Goal: Task Accomplishment & Management: Manage account settings

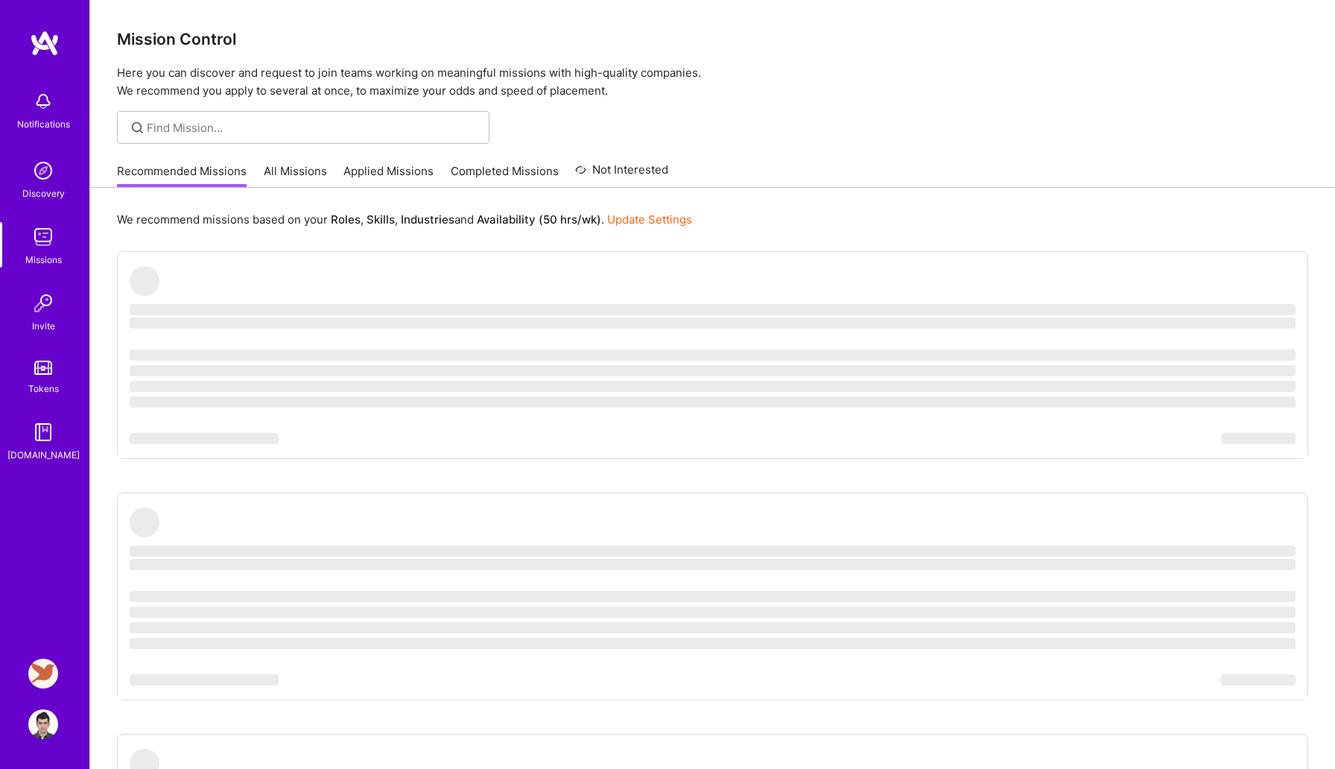
click at [46, 667] on img at bounding box center [43, 673] width 30 height 30
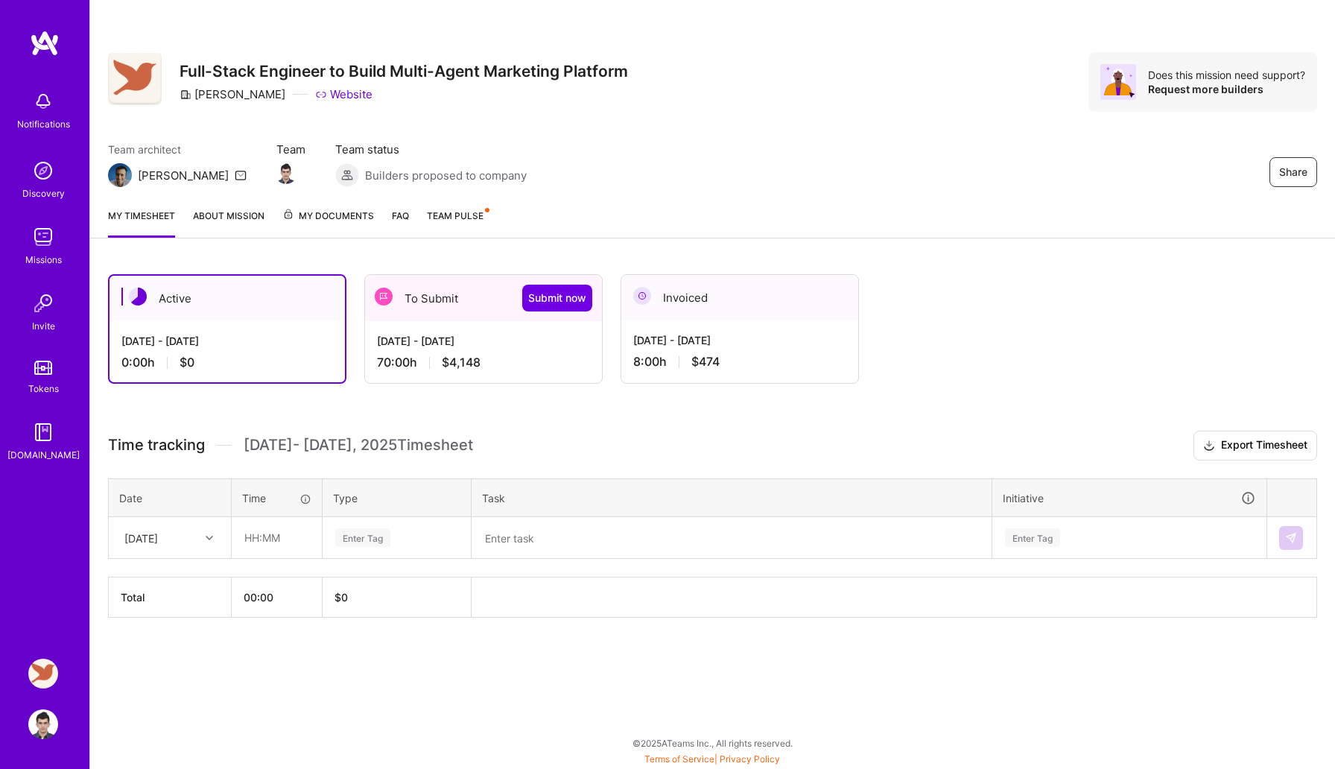
click at [445, 330] on div "[DATE] - [DATE] 70:00 h $4,148" at bounding box center [483, 351] width 237 height 61
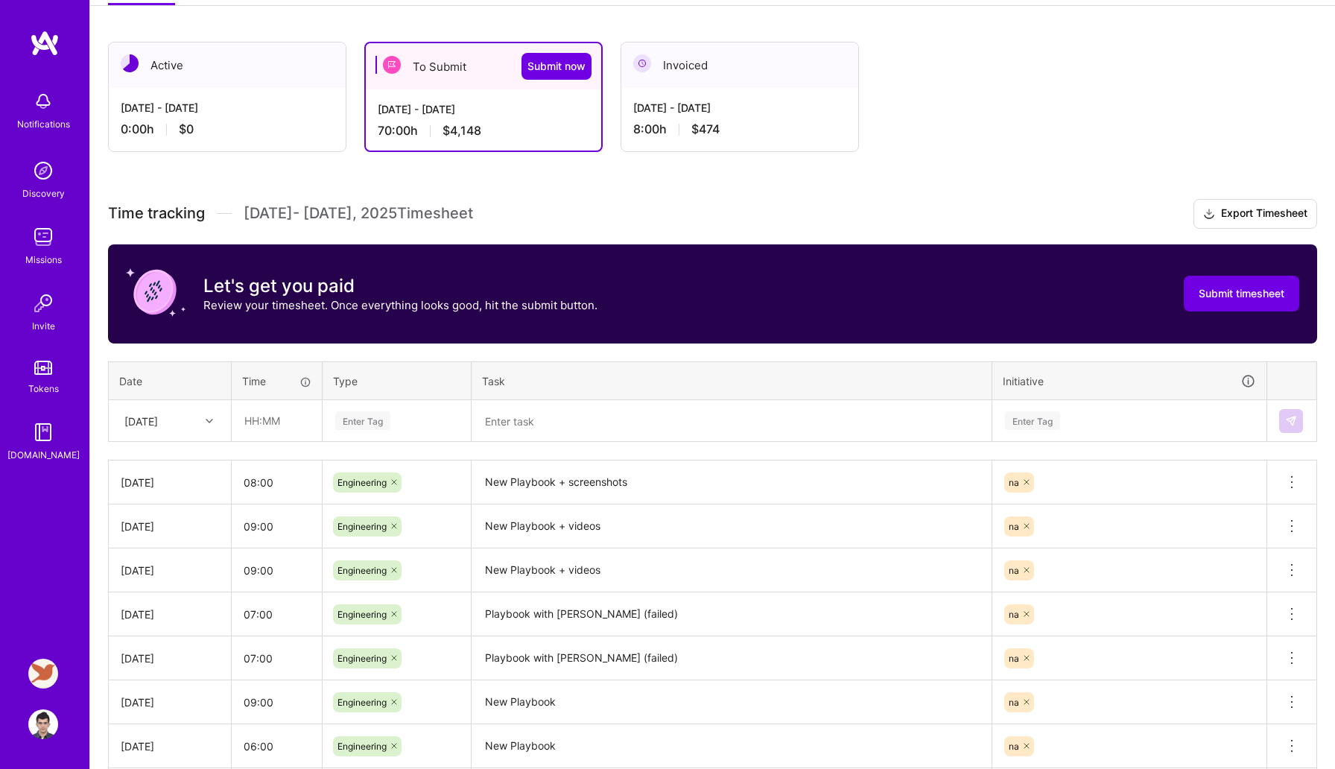
scroll to position [264, 0]
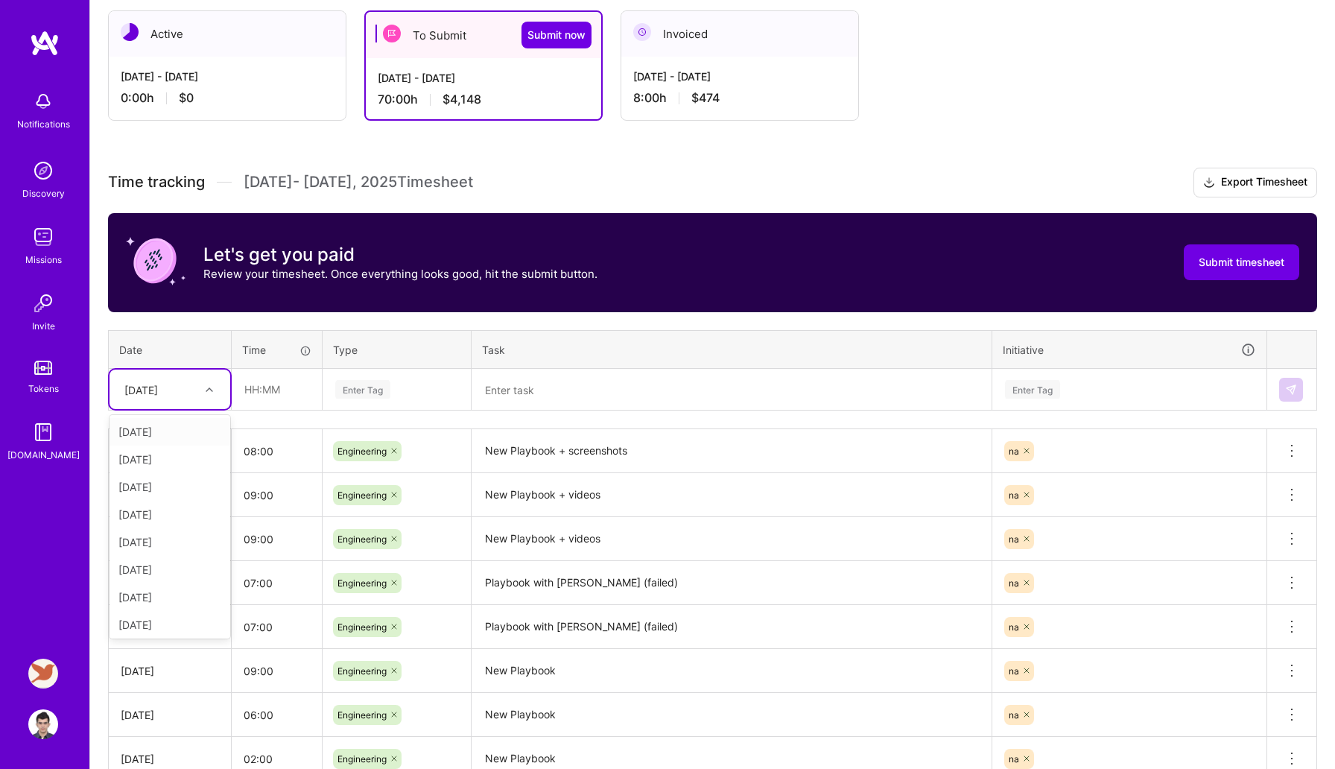
click at [183, 385] on div "[DATE]" at bounding box center [158, 389] width 83 height 25
click at [157, 617] on div "[DATE]" at bounding box center [169, 622] width 121 height 28
click at [265, 395] on input "text" at bounding box center [276, 388] width 89 height 39
type input "08:00"
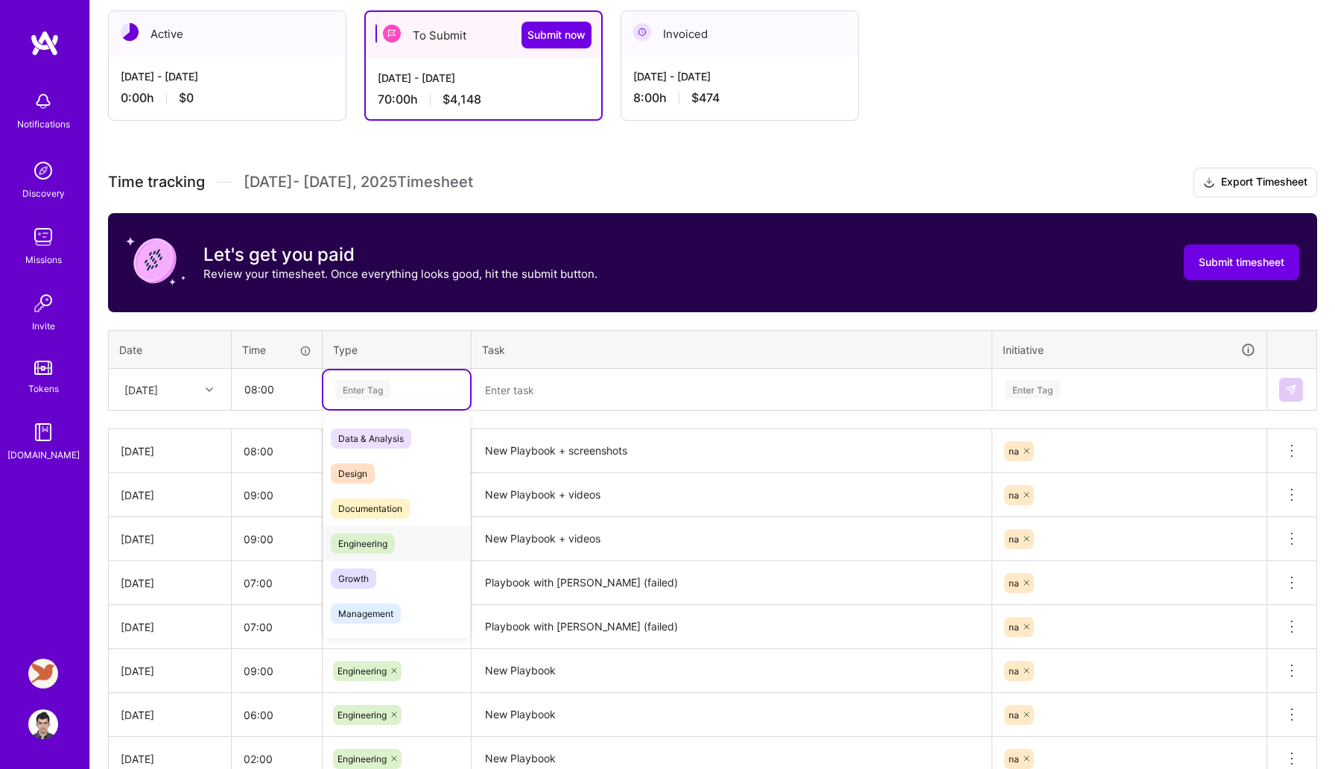
click at [363, 537] on span "Engineering" at bounding box center [363, 543] width 64 height 20
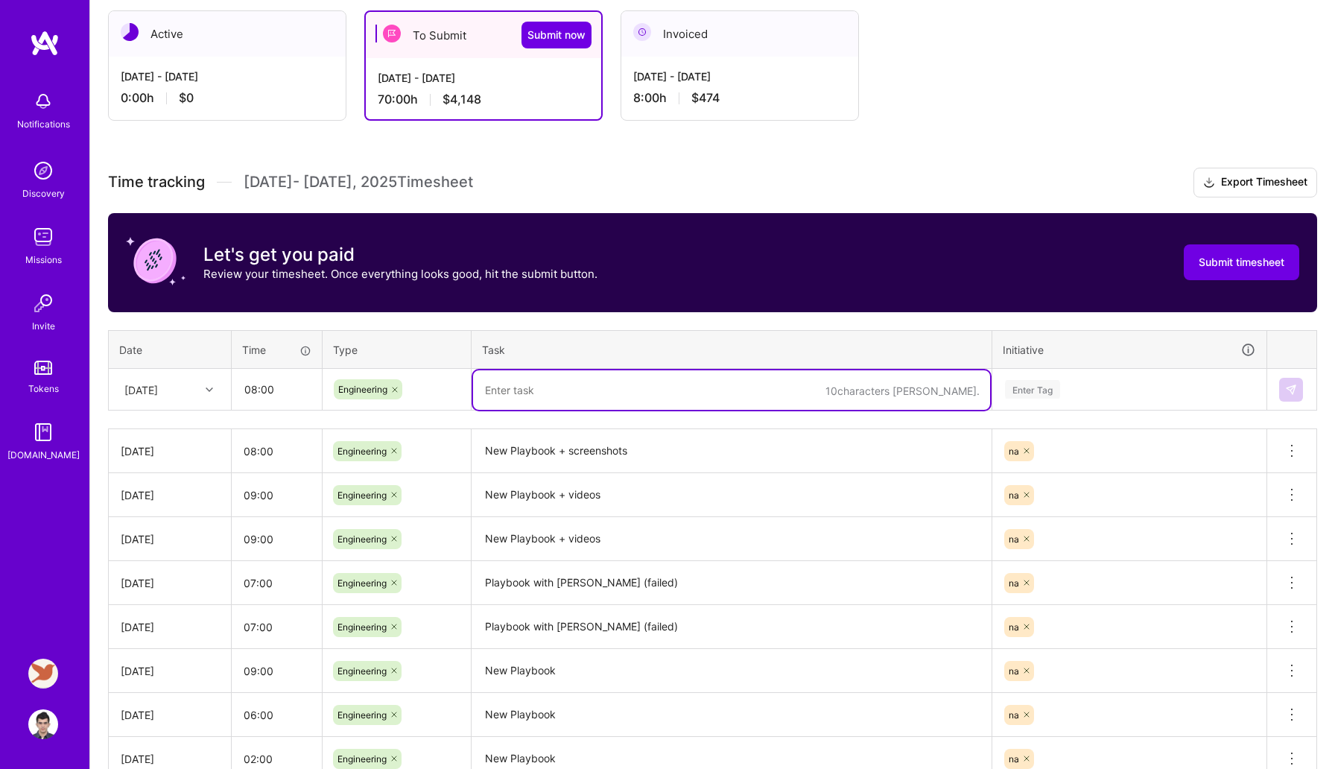
click at [550, 378] on textarea at bounding box center [731, 389] width 517 height 39
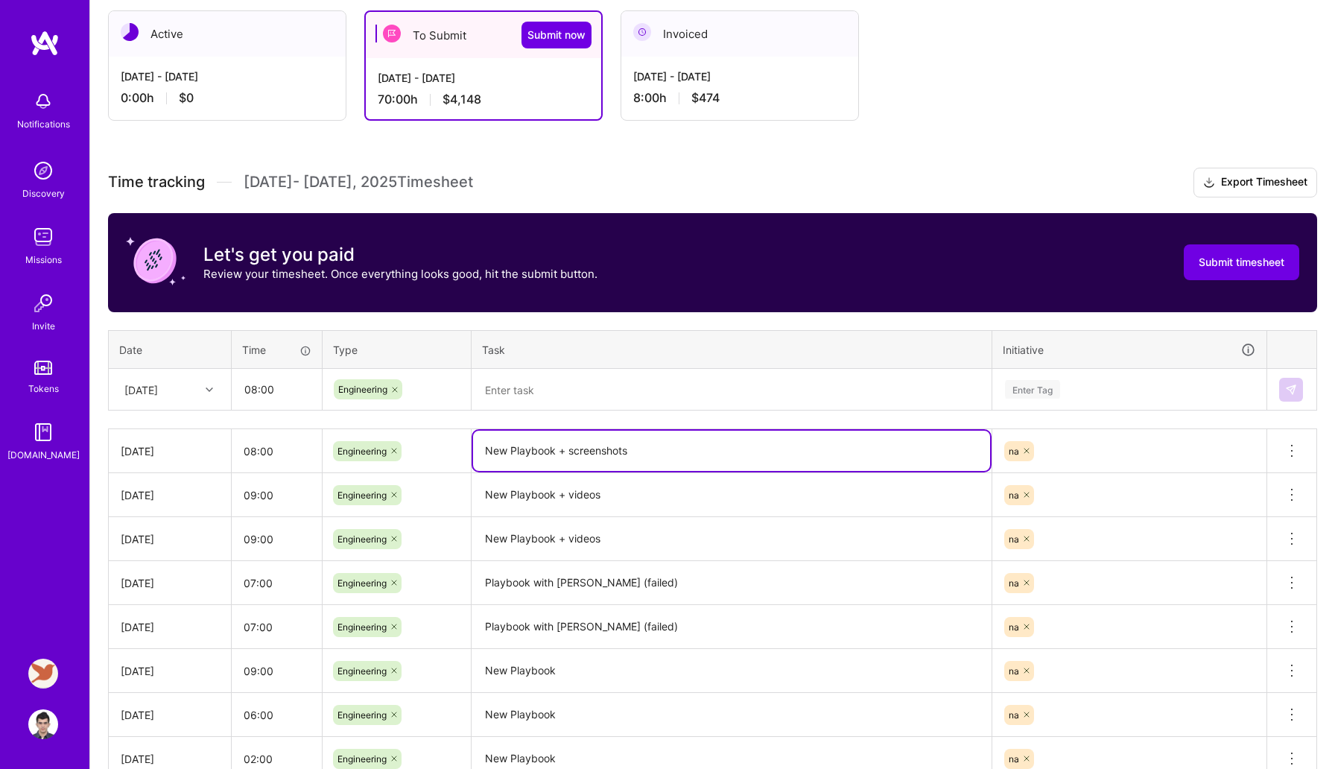
drag, startPoint x: 486, startPoint y: 453, endPoint x: 648, endPoint y: 453, distance: 161.6
click at [648, 453] on textarea "New Playbook + screenshots" at bounding box center [731, 450] width 517 height 40
click at [585, 394] on textarea at bounding box center [731, 389] width 517 height 39
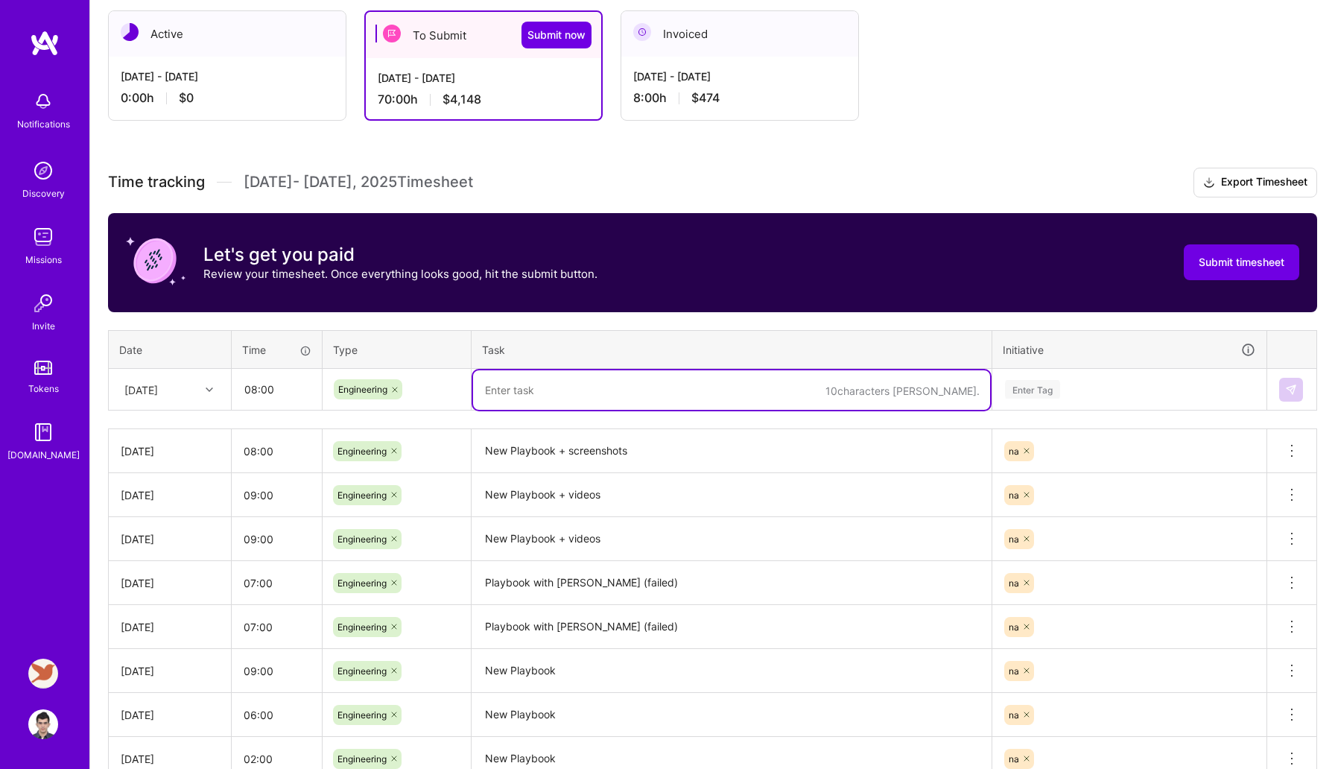
paste textarea "New Playbook + screenshots"
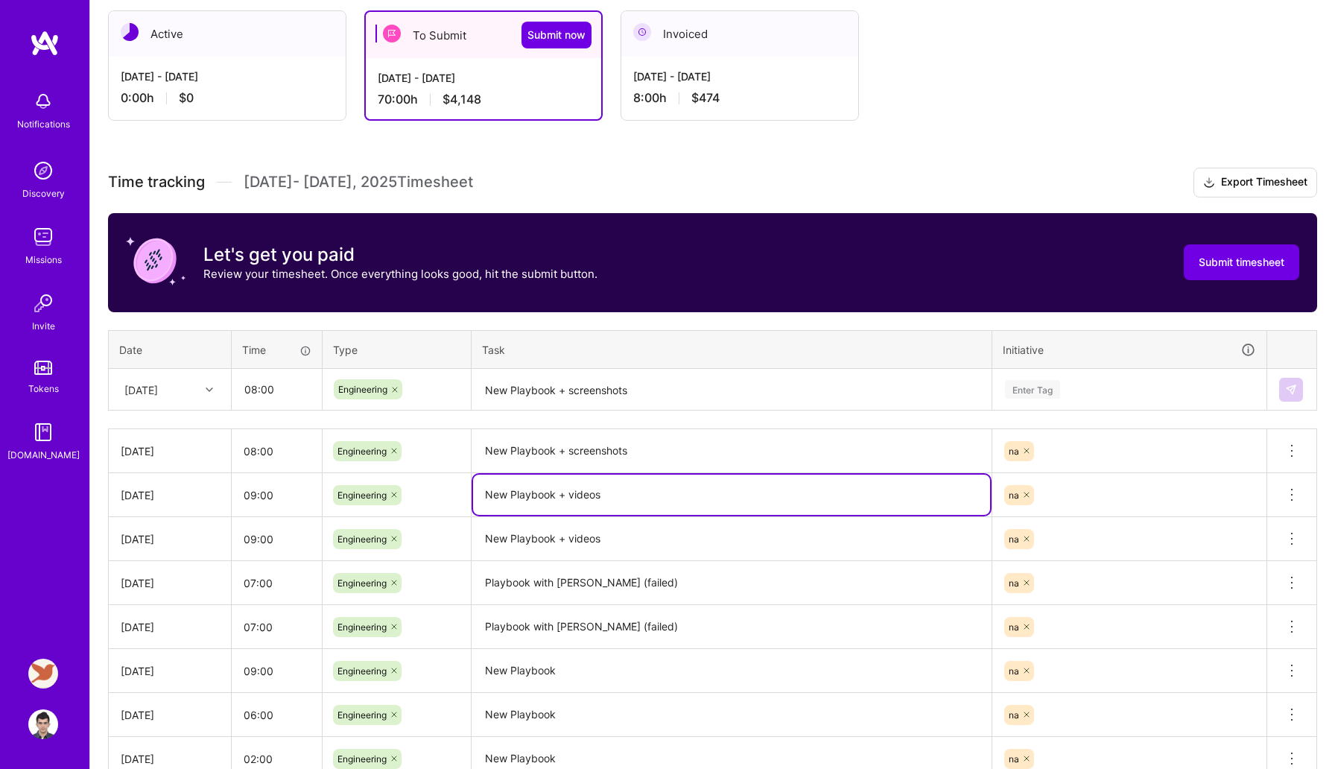
drag, startPoint x: 556, startPoint y: 493, endPoint x: 617, endPoint y: 497, distance: 61.2
click at [617, 497] on textarea "New Playbook + videos" at bounding box center [731, 494] width 517 height 40
click at [672, 393] on textarea "New Playbook + screenshots" at bounding box center [731, 389] width 517 height 39
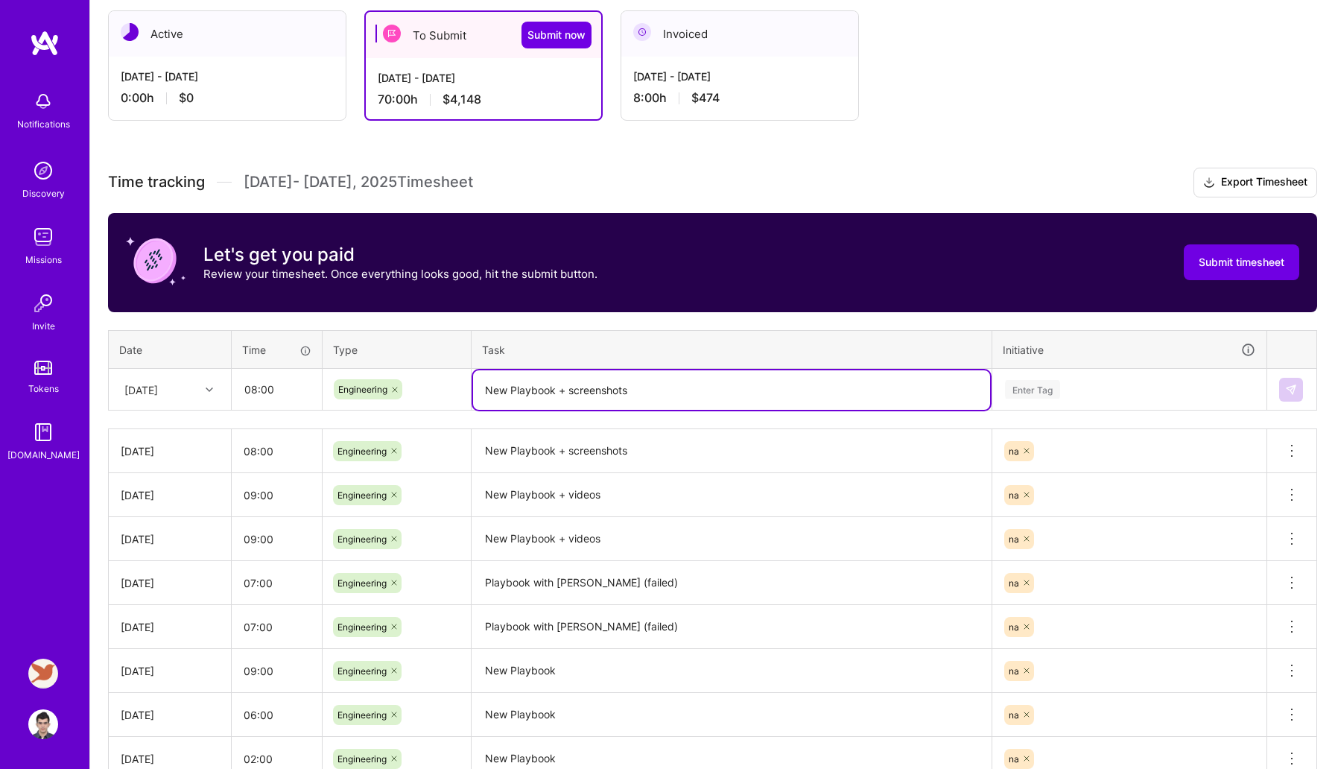
paste textarea "+ videos"
type textarea "New Playbook + screenshots + videos"
click at [1145, 395] on div "Enter Tag" at bounding box center [1129, 389] width 252 height 19
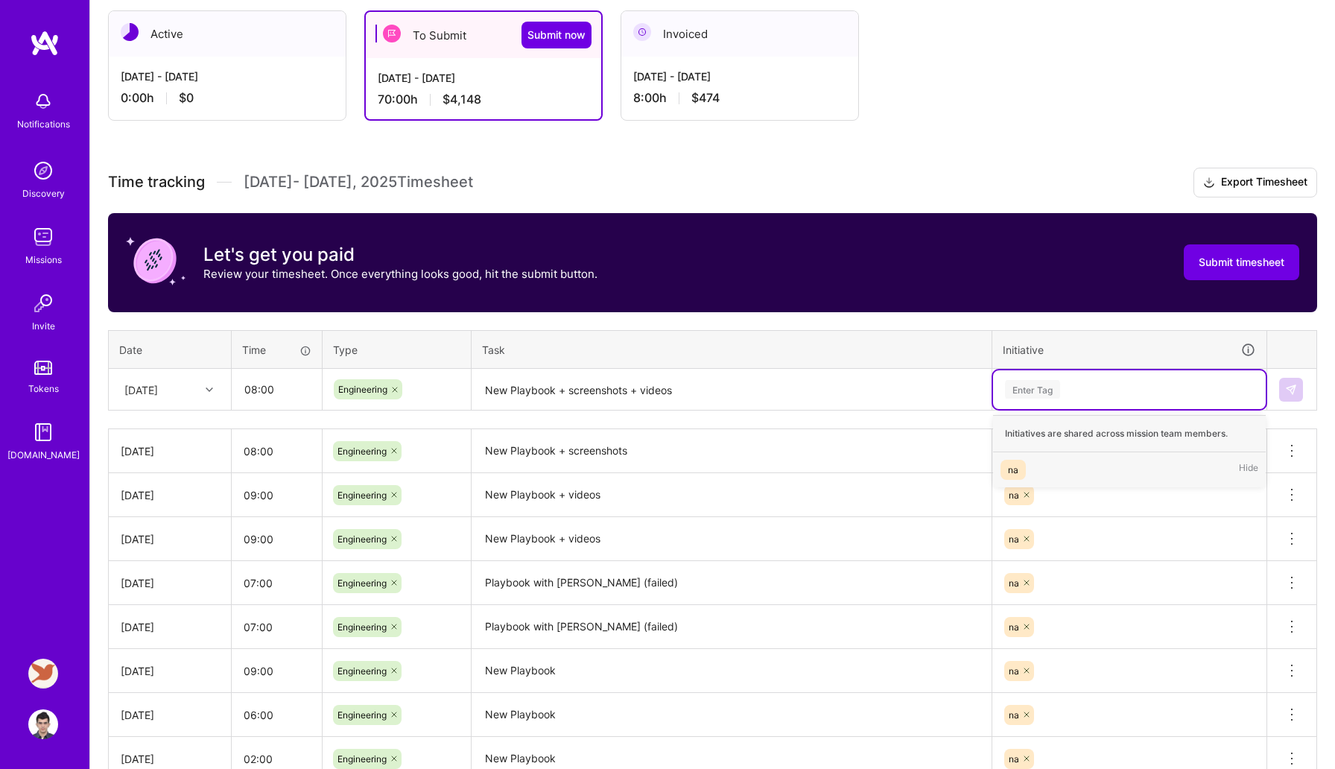
click at [1079, 465] on div "na Hide" at bounding box center [1129, 469] width 273 height 35
click at [1304, 385] on td at bounding box center [1292, 390] width 50 height 42
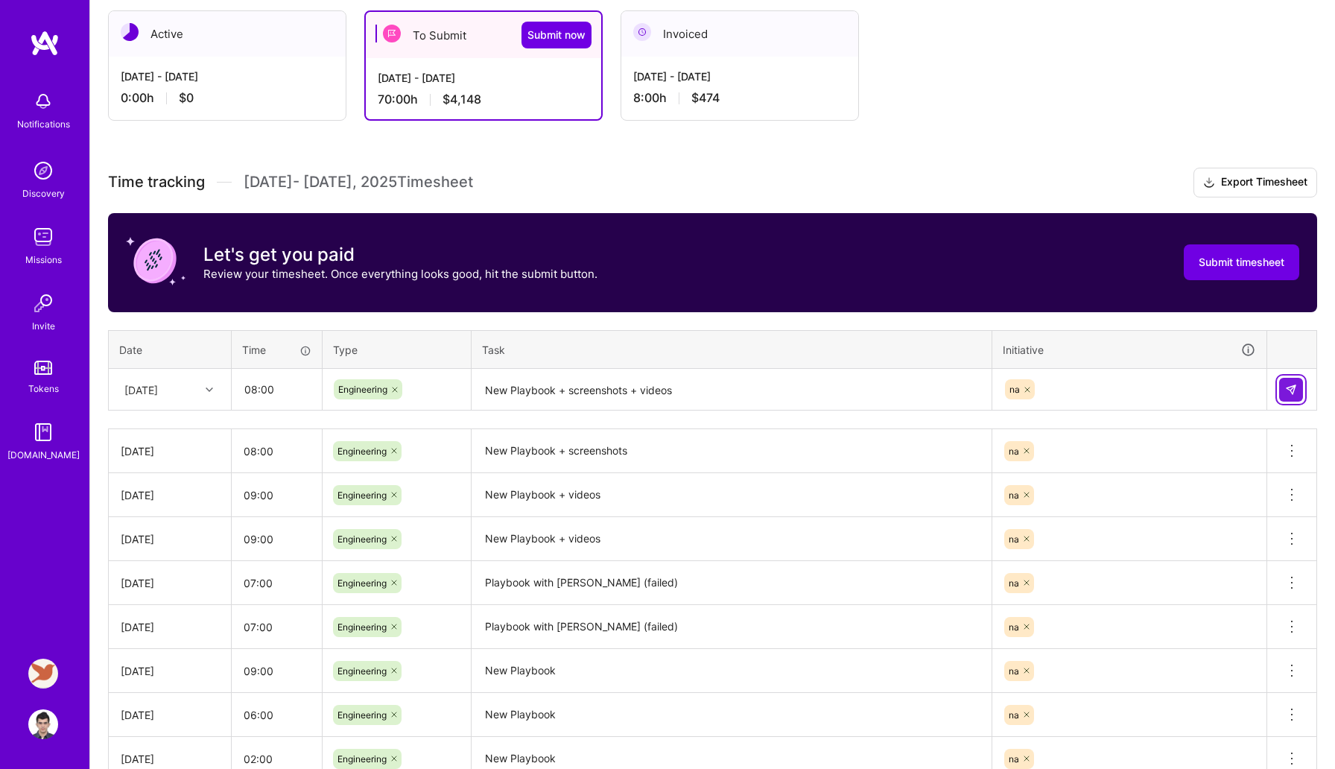
click at [1297, 386] on button at bounding box center [1291, 390] width 24 height 24
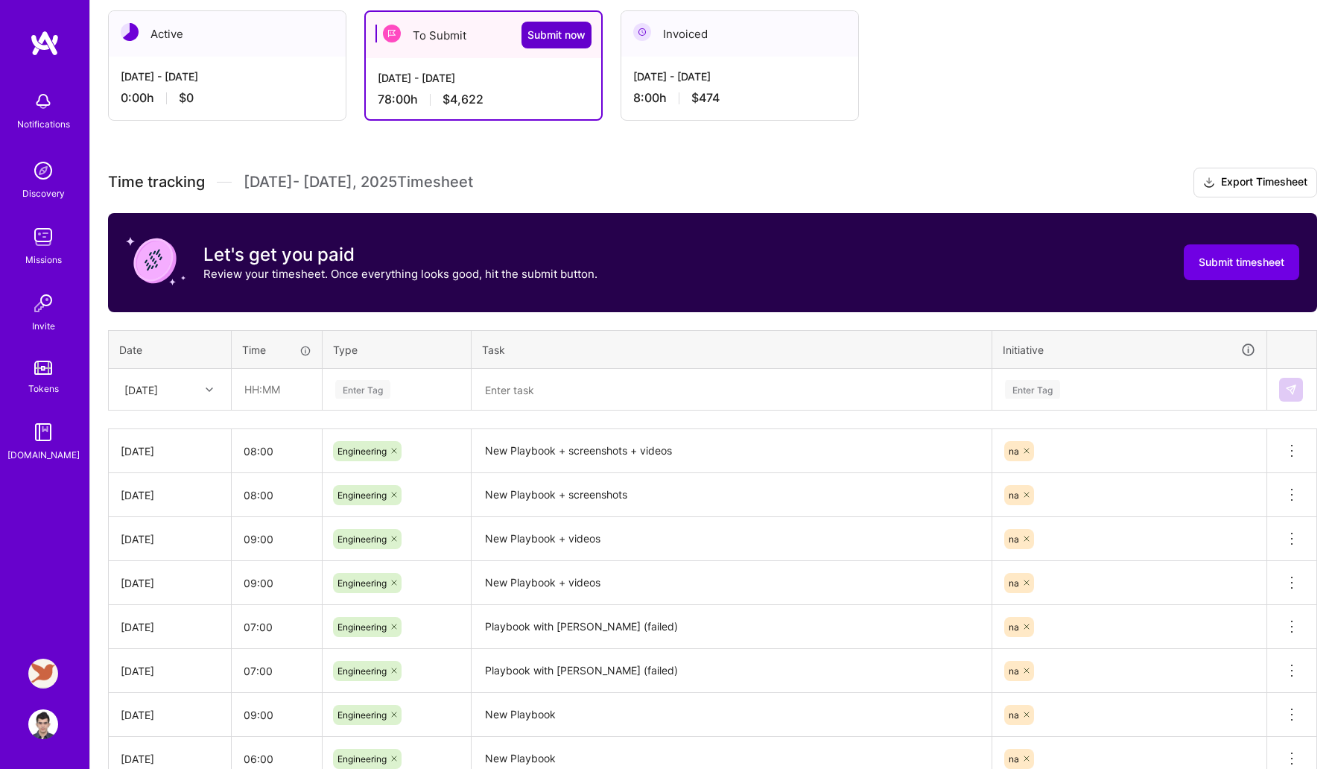
click at [572, 36] on span "Submit now" at bounding box center [556, 35] width 58 height 15
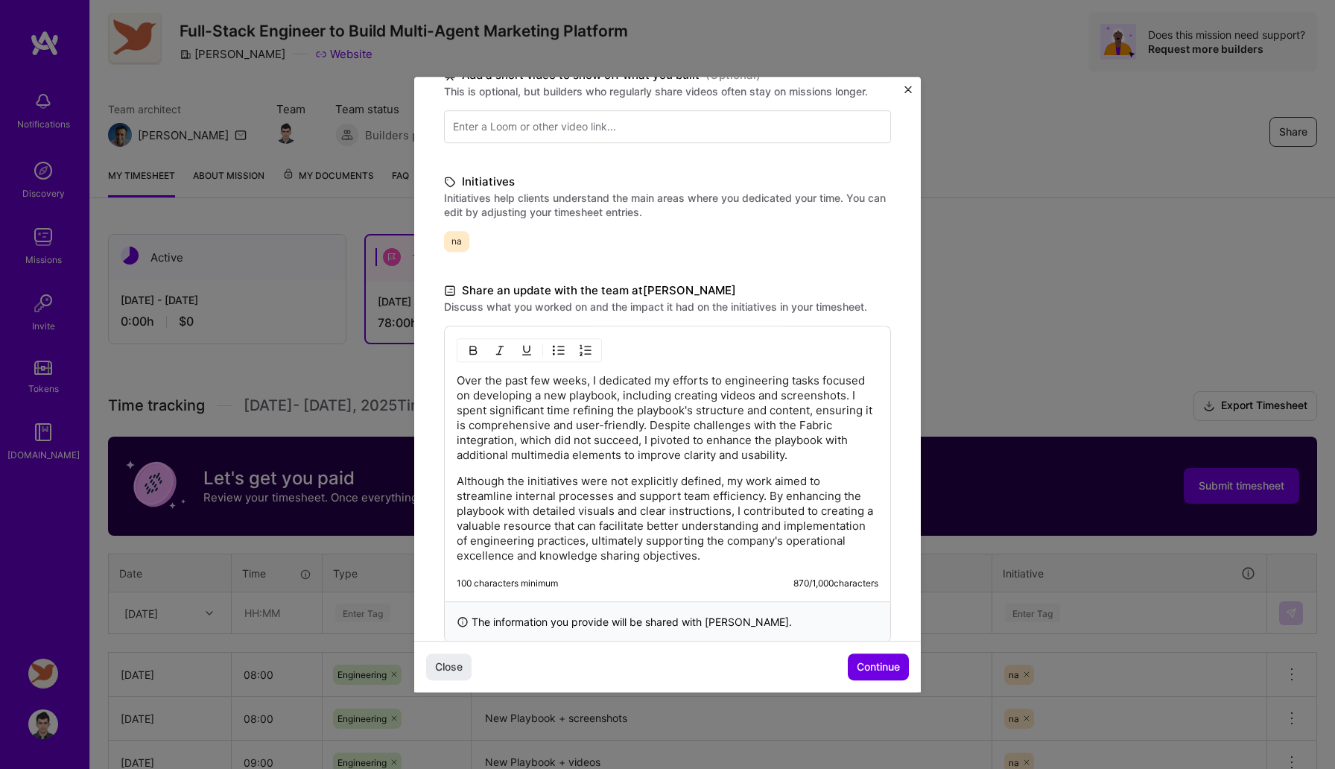
scroll to position [40, 0]
click at [874, 667] on span "Continue" at bounding box center [877, 666] width 43 height 15
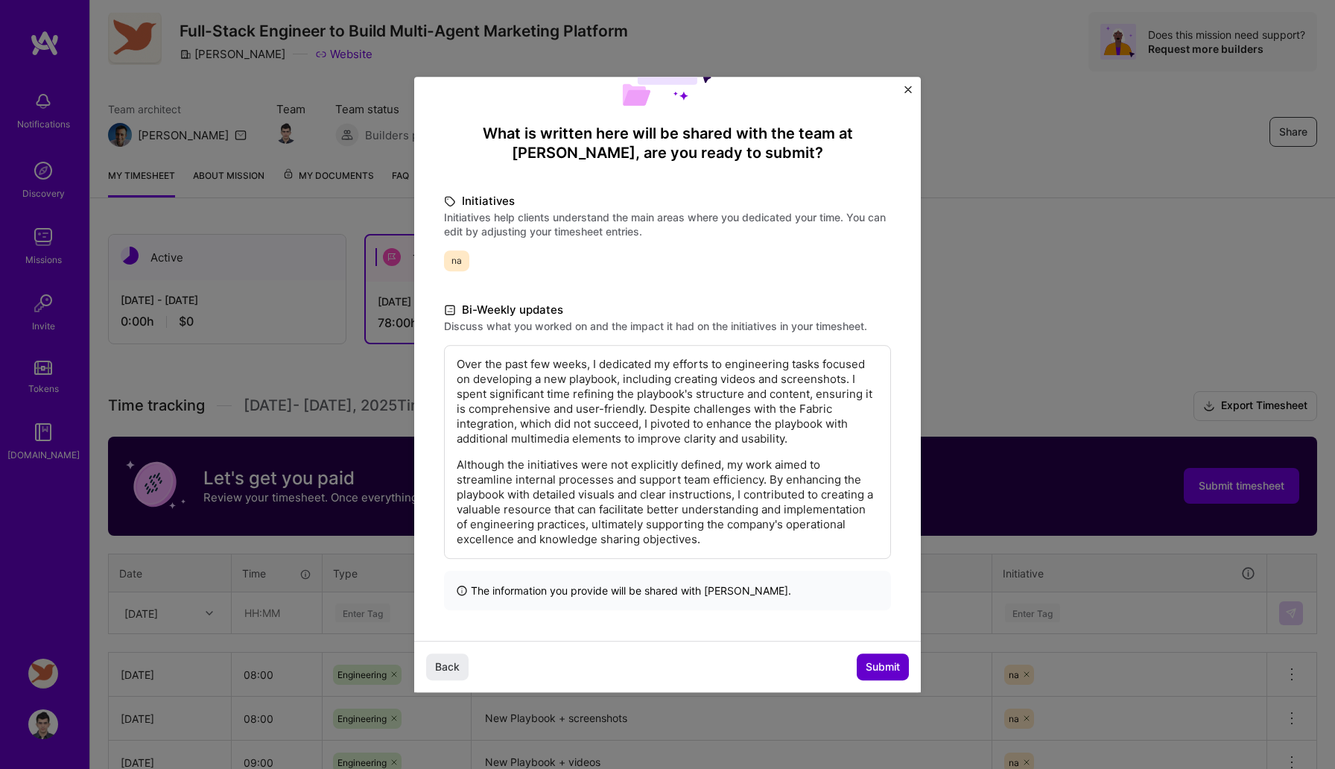
click at [877, 664] on span "Submit" at bounding box center [882, 666] width 34 height 15
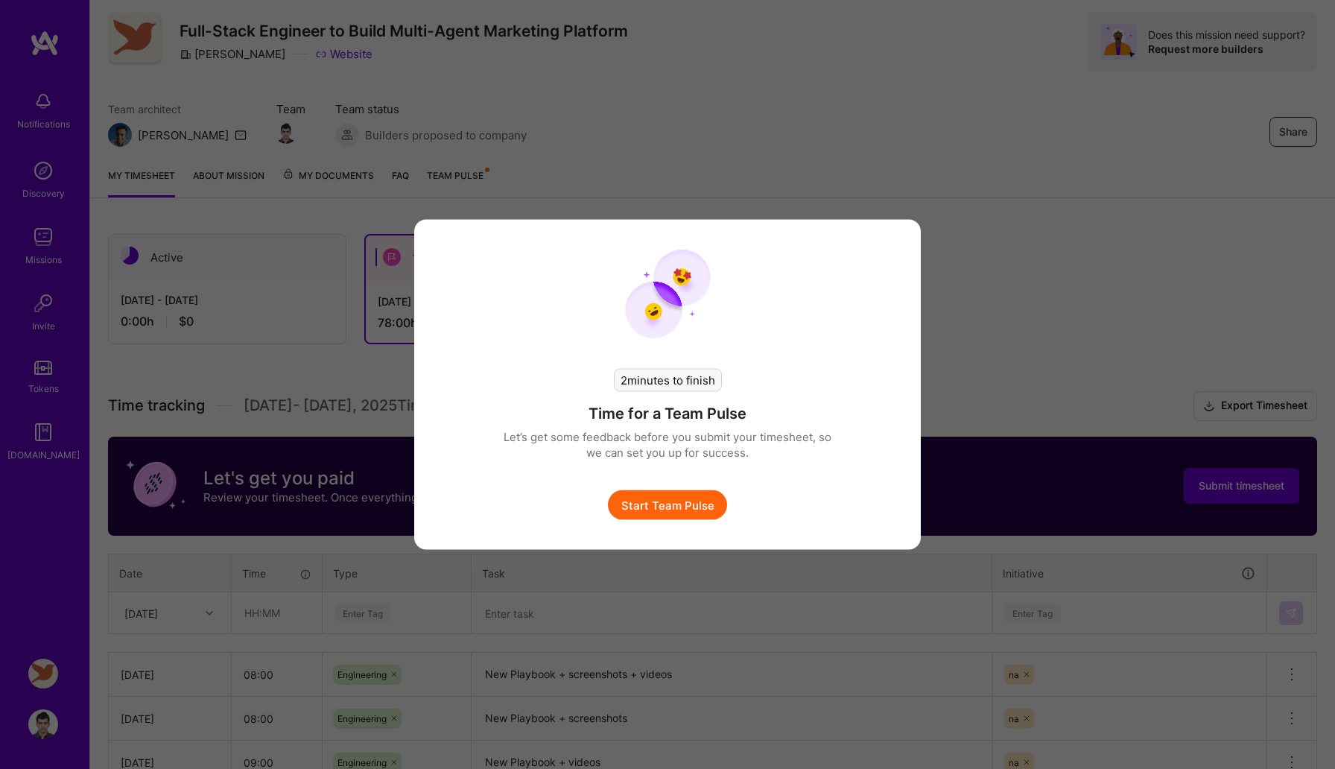
click at [699, 499] on button "Start Team Pulse" at bounding box center [667, 505] width 119 height 30
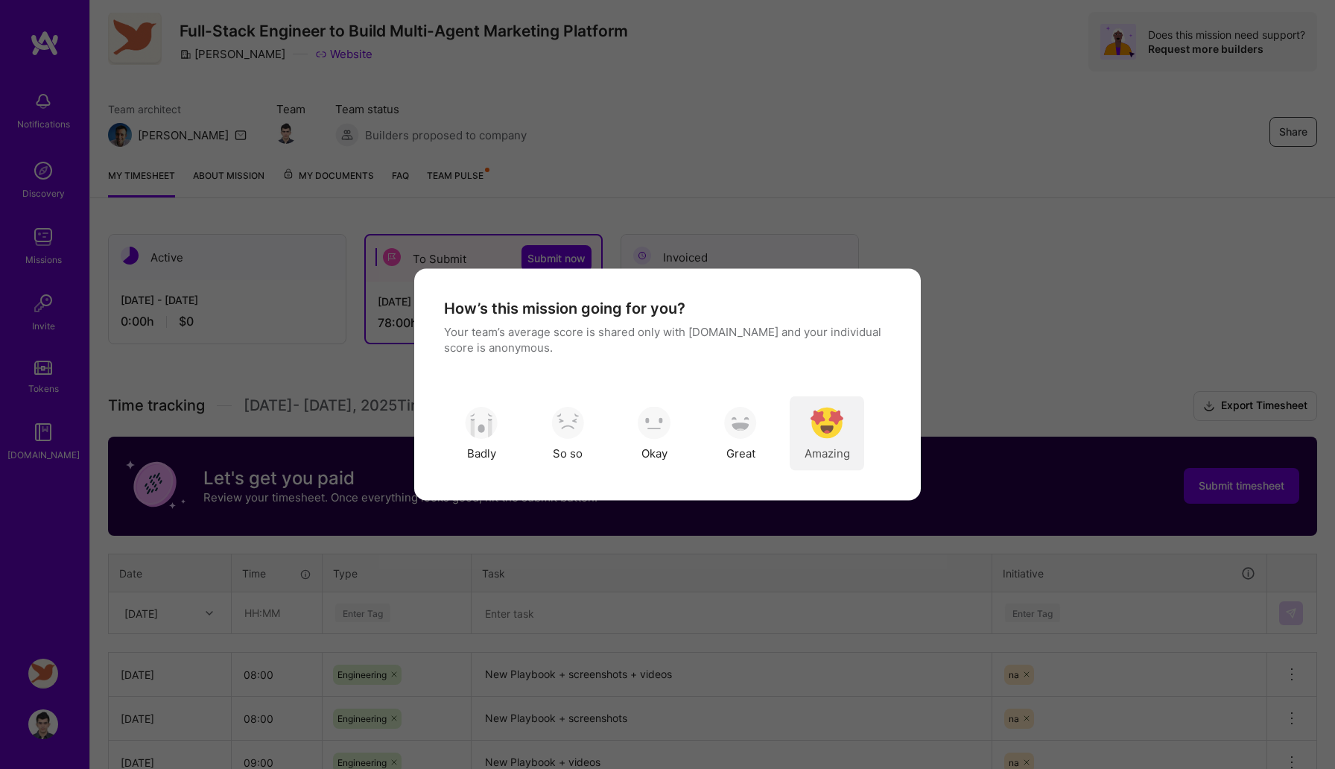
click at [842, 452] on span "Amazing" at bounding box center [826, 453] width 45 height 16
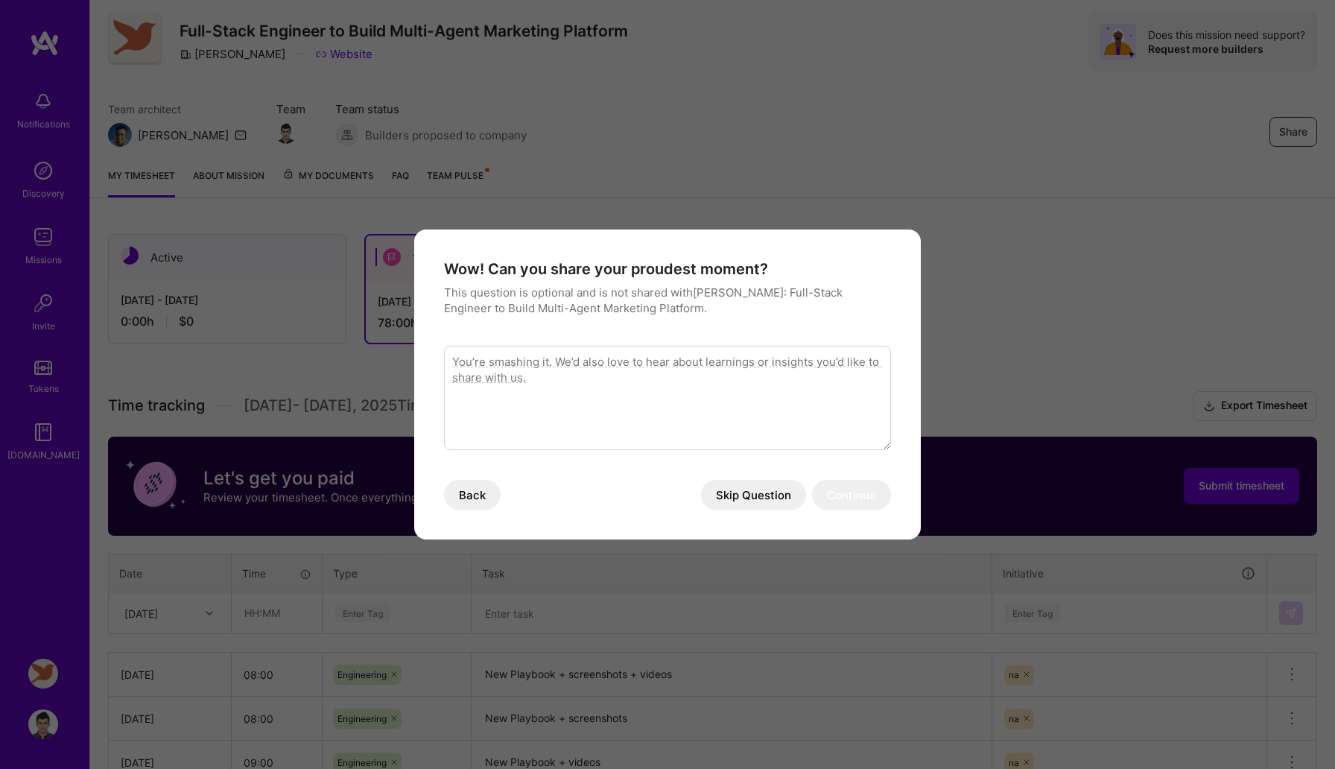
click at [758, 483] on button "Skip Question" at bounding box center [753, 495] width 105 height 30
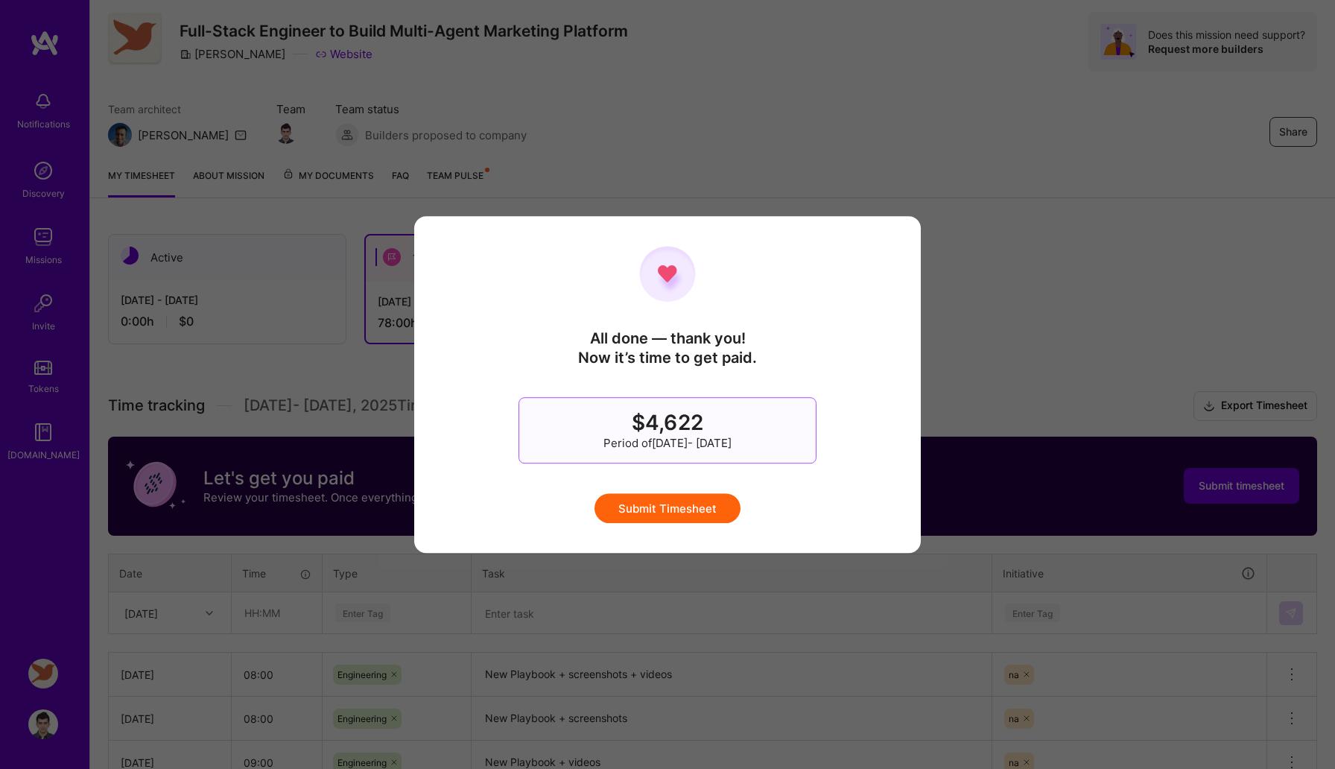
click at [678, 505] on button "Submit Timesheet" at bounding box center [667, 508] width 146 height 30
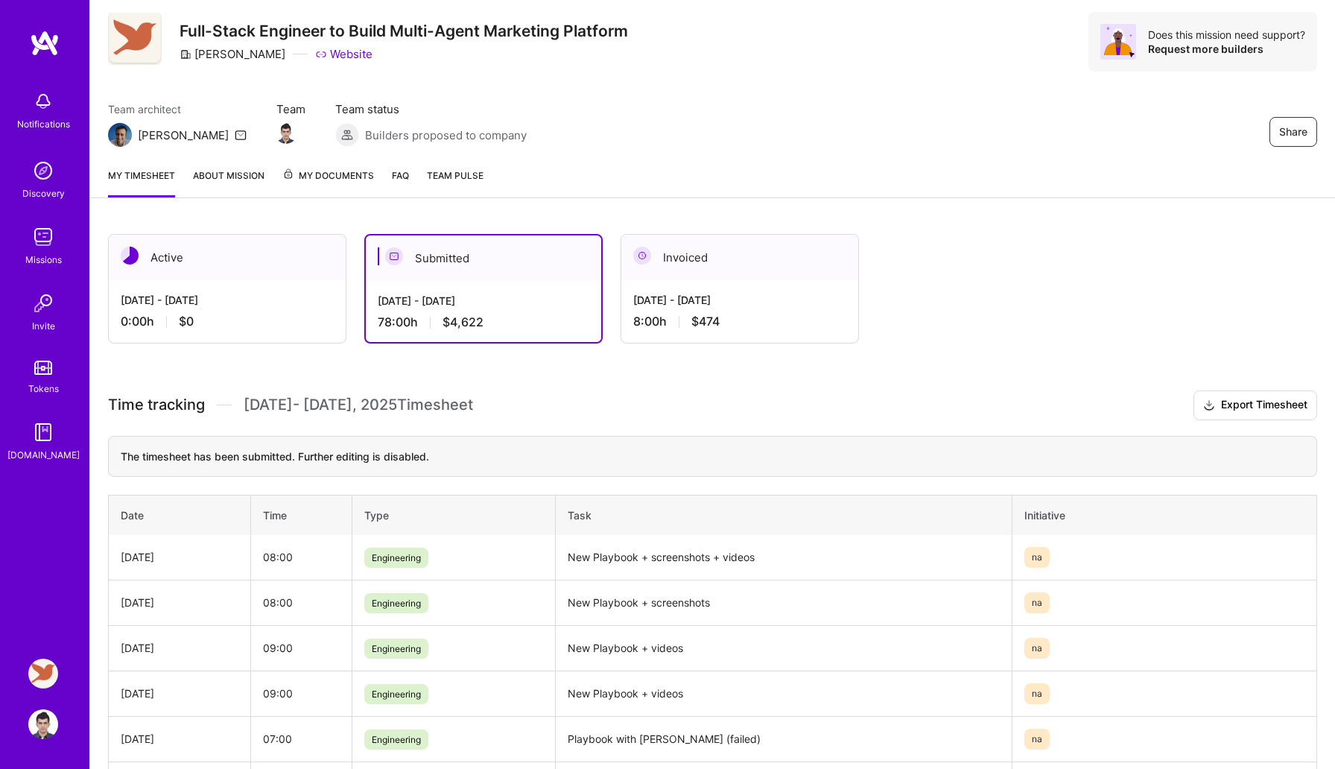
scroll to position [0, 0]
